Goal: Find specific page/section: Find specific page/section

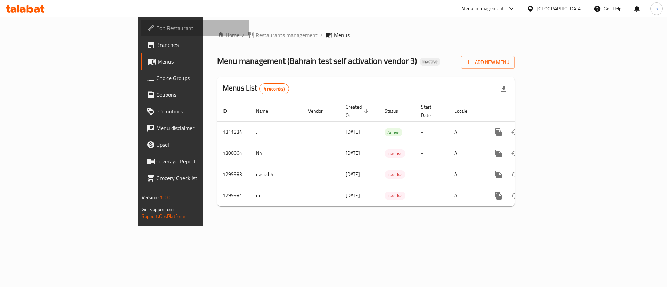
click at [156, 28] on span "Edit Restaurant" at bounding box center [200, 28] width 88 height 8
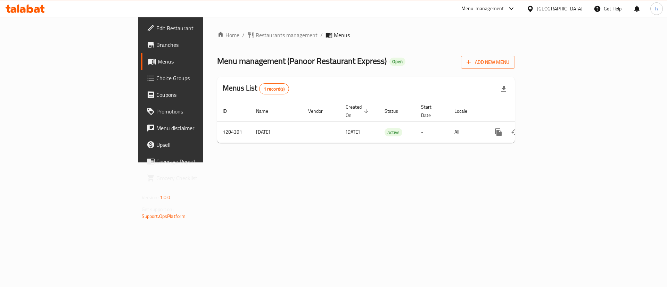
click at [156, 49] on span "Branches" at bounding box center [200, 45] width 88 height 8
click at [141, 51] on link "Branches" at bounding box center [195, 44] width 109 height 17
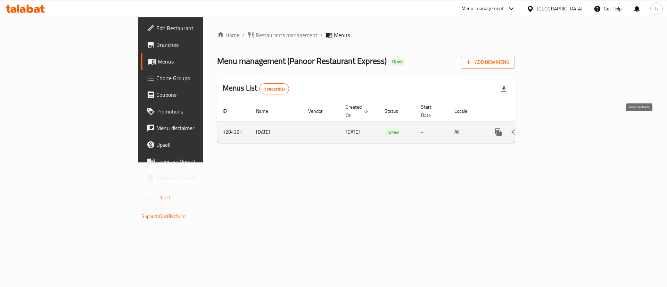
click at [553, 128] on icon "enhanced table" at bounding box center [548, 132] width 8 height 8
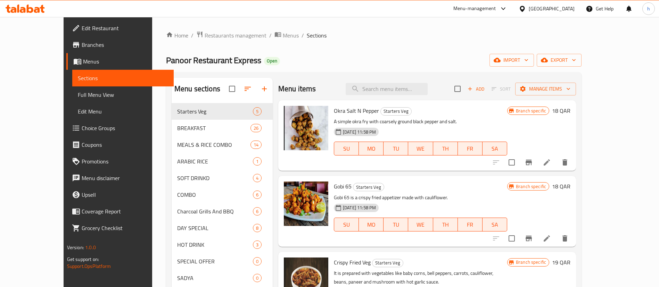
click at [83, 59] on span "Menus" at bounding box center [125, 61] width 85 height 8
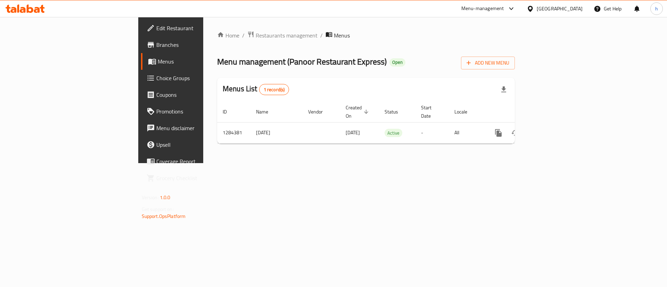
click at [156, 41] on span "Branches" at bounding box center [200, 45] width 88 height 8
